Goal: Information Seeking & Learning: Find specific fact

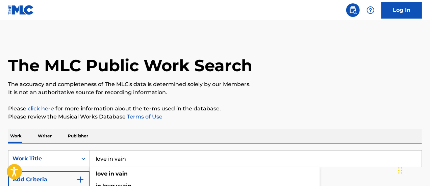
type input "love in vain"
click at [178, 142] on div "Work Writer Publisher" at bounding box center [215, 136] width 414 height 14
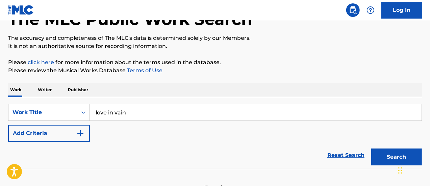
click at [70, 133] on button "Add Criteria" at bounding box center [49, 133] width 82 height 17
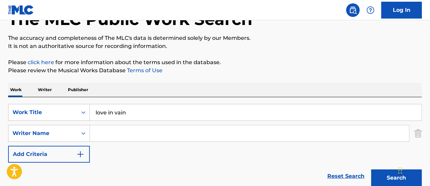
click at [104, 134] on input "Search Form" at bounding box center [250, 133] width 320 height 16
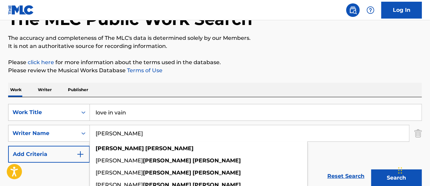
type input "[PERSON_NAME]"
click at [372, 170] on button "Search" at bounding box center [397, 178] width 51 height 17
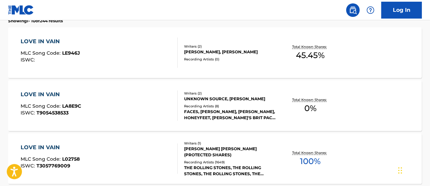
scroll to position [261, 0]
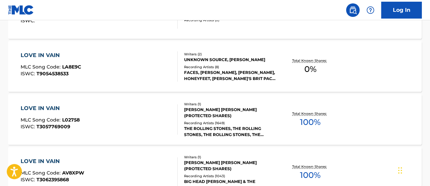
click at [140, 59] on div "LOVE IN VAIN MLC Song Code : LA8E9C ISWC : T9054538533" at bounding box center [100, 66] width 158 height 30
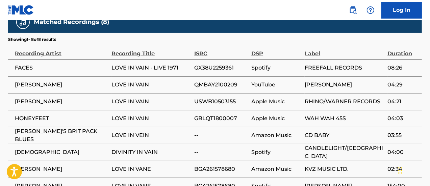
scroll to position [372, 0]
